Goal: Task Accomplishment & Management: Complete application form

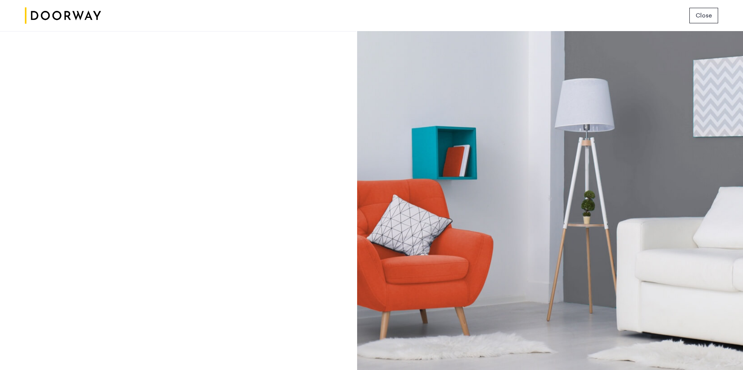
click at [695, 18] on button "Close" at bounding box center [704, 16] width 29 height 16
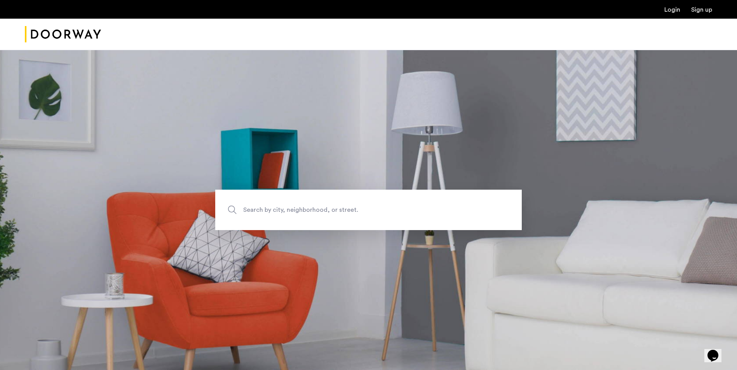
click at [701, 10] on link "Sign up" at bounding box center [701, 10] width 21 height 6
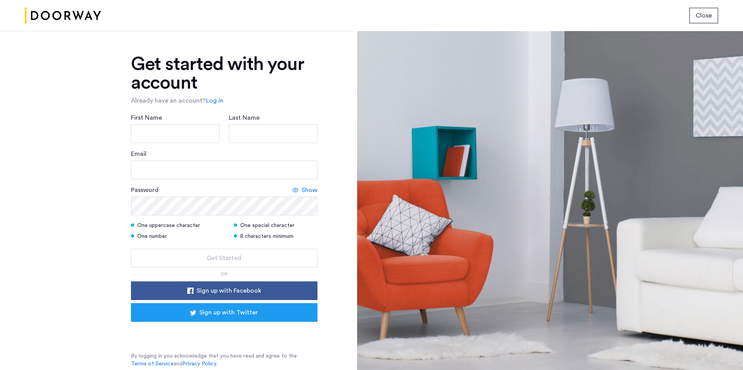
click at [697, 17] on span "Close" at bounding box center [704, 15] width 16 height 9
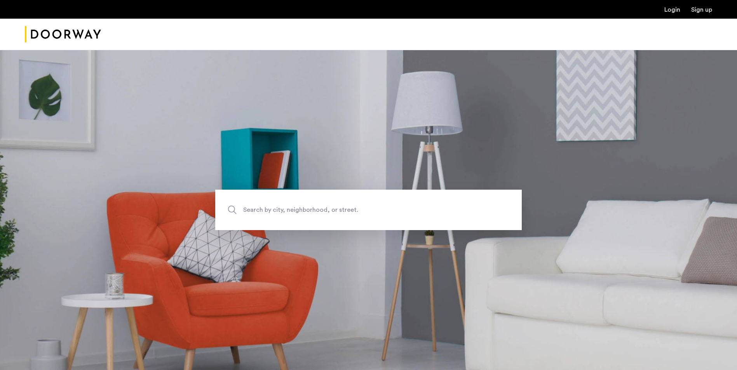
click at [672, 12] on link "Login" at bounding box center [673, 10] width 16 height 6
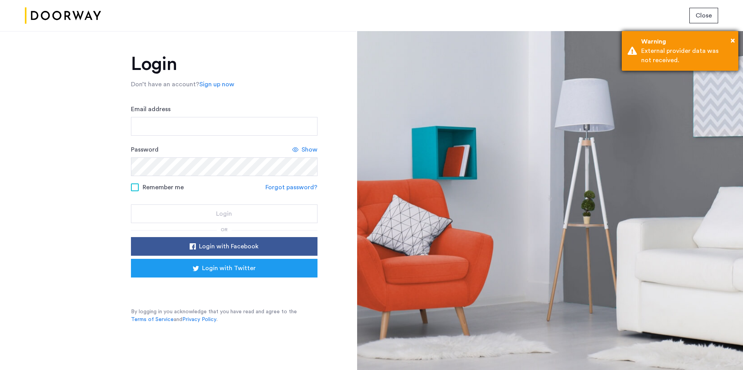
click at [712, 48] on div "External provider data was not received." at bounding box center [686, 55] width 91 height 19
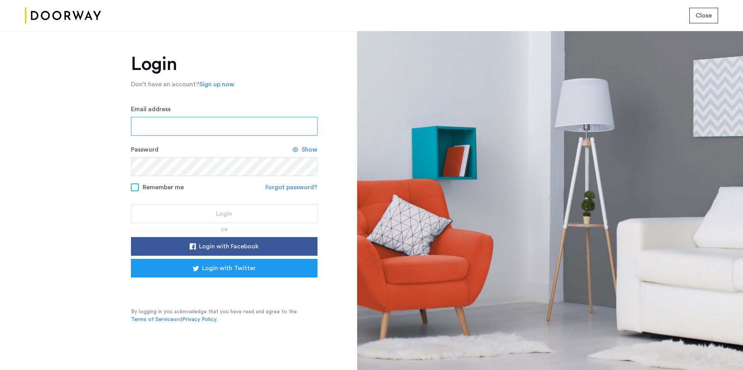
click at [236, 126] on input "Email address" at bounding box center [224, 126] width 187 height 19
type input "**********"
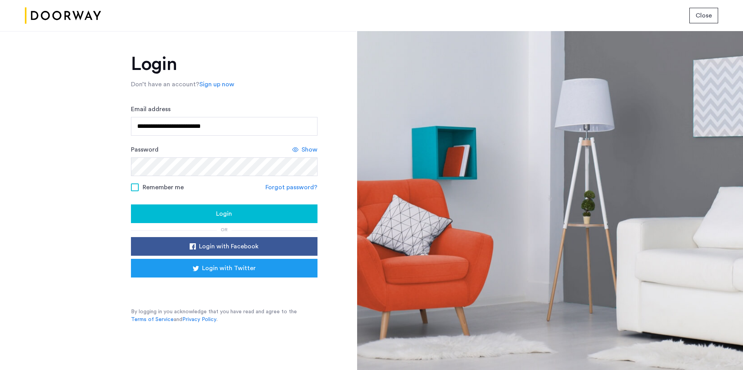
click at [215, 213] on div "Login" at bounding box center [224, 213] width 174 height 9
click at [221, 209] on span "Login" at bounding box center [224, 213] width 16 height 9
click at [707, 13] on span "Close" at bounding box center [704, 15] width 16 height 9
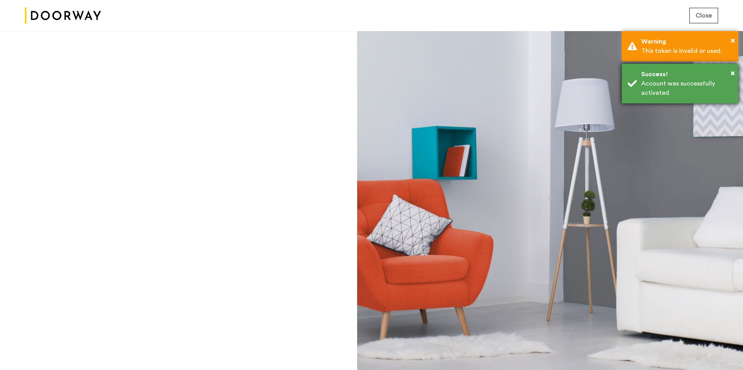
click at [658, 81] on div "Account was successfully activated" at bounding box center [686, 88] width 91 height 19
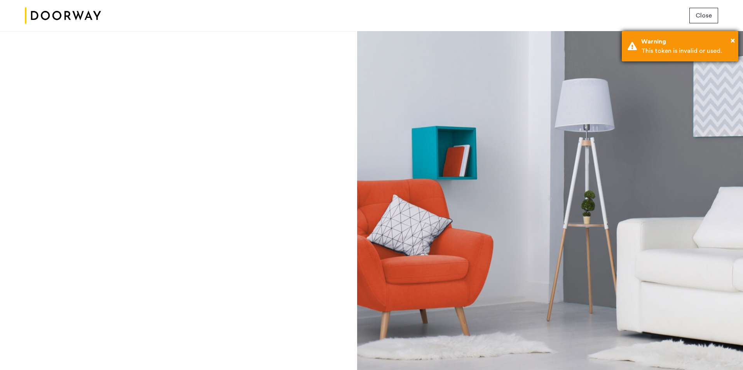
click at [674, 53] on div "This token is invalid or used." at bounding box center [686, 50] width 91 height 9
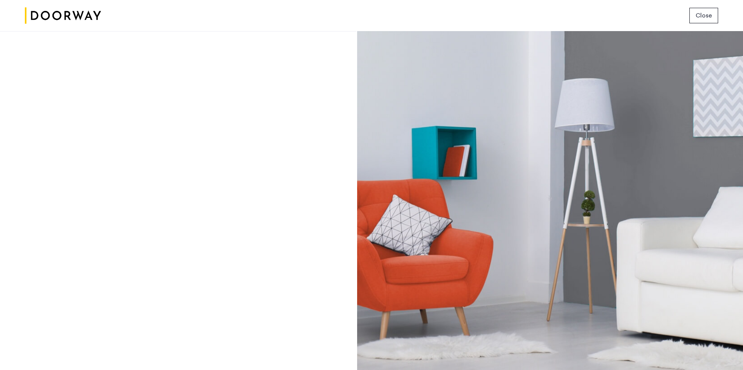
click at [709, 17] on span "Close" at bounding box center [704, 15] width 16 height 9
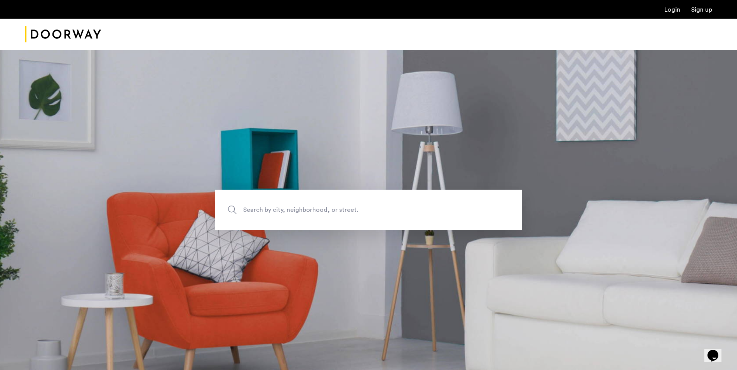
click at [344, 208] on span "Search by city, neighborhood, or street." at bounding box center [350, 210] width 215 height 10
drag, startPoint x: 344, startPoint y: 208, endPoint x: 402, endPoint y: 215, distance: 58.0
click at [402, 215] on input "Search by city, neighborhood, or street." at bounding box center [368, 210] width 307 height 40
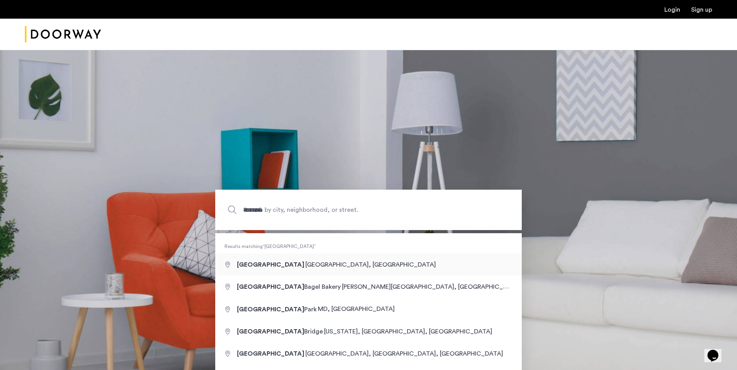
type input "**********"
